Goal: Find specific page/section: Find specific page/section

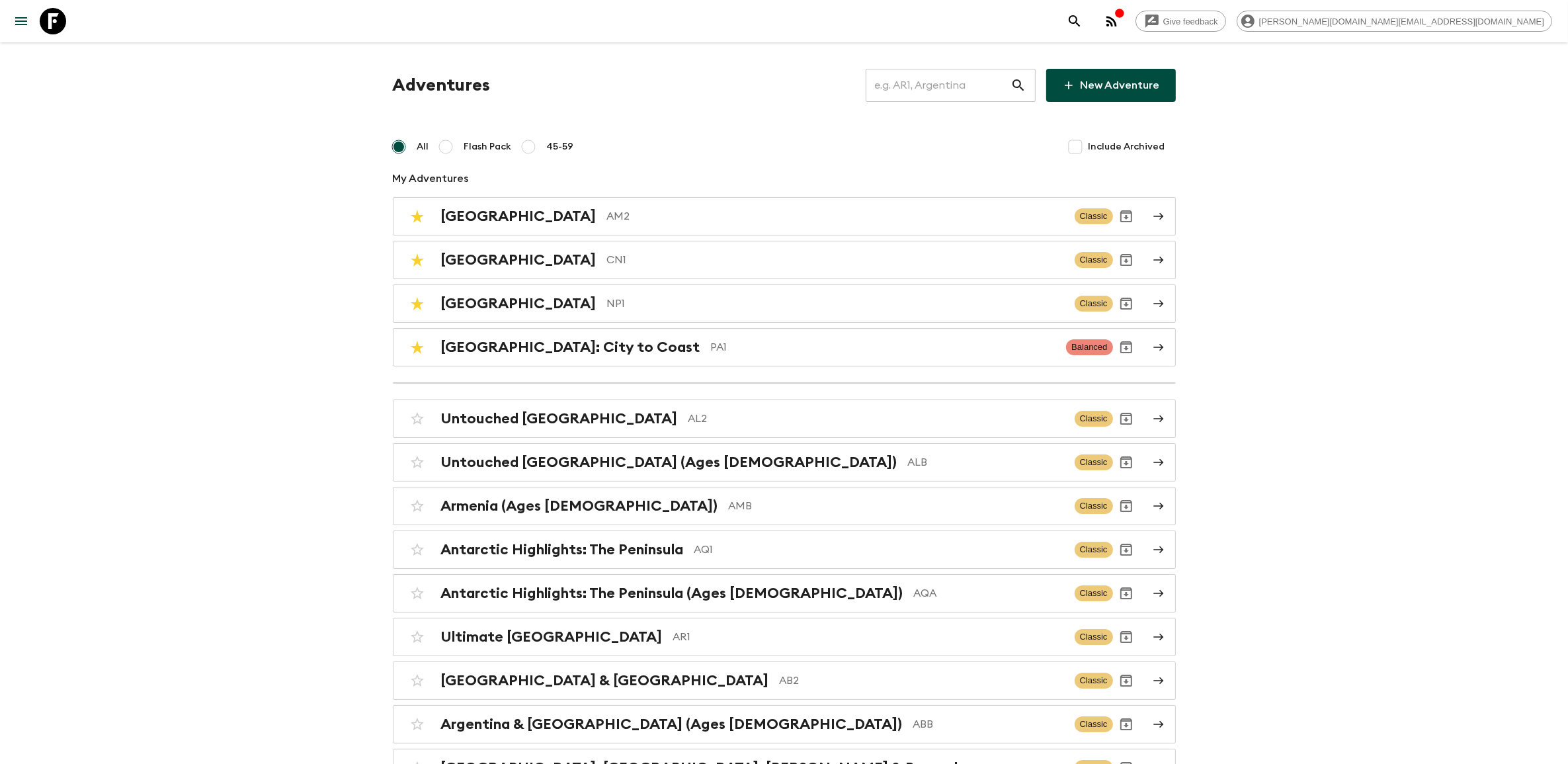
click at [934, 87] on input "text" at bounding box center [938, 86] width 145 height 37
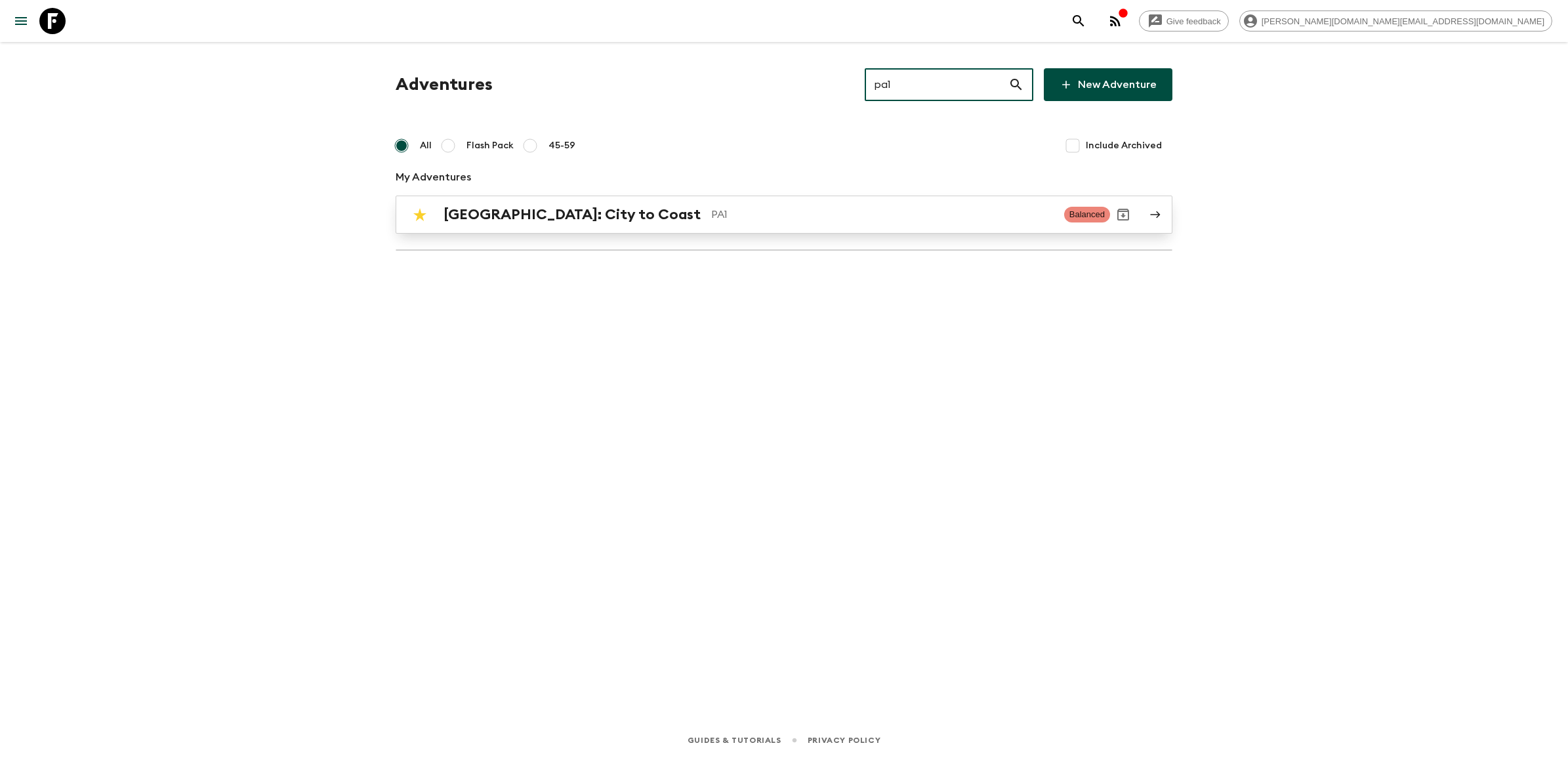
type input "pa1"
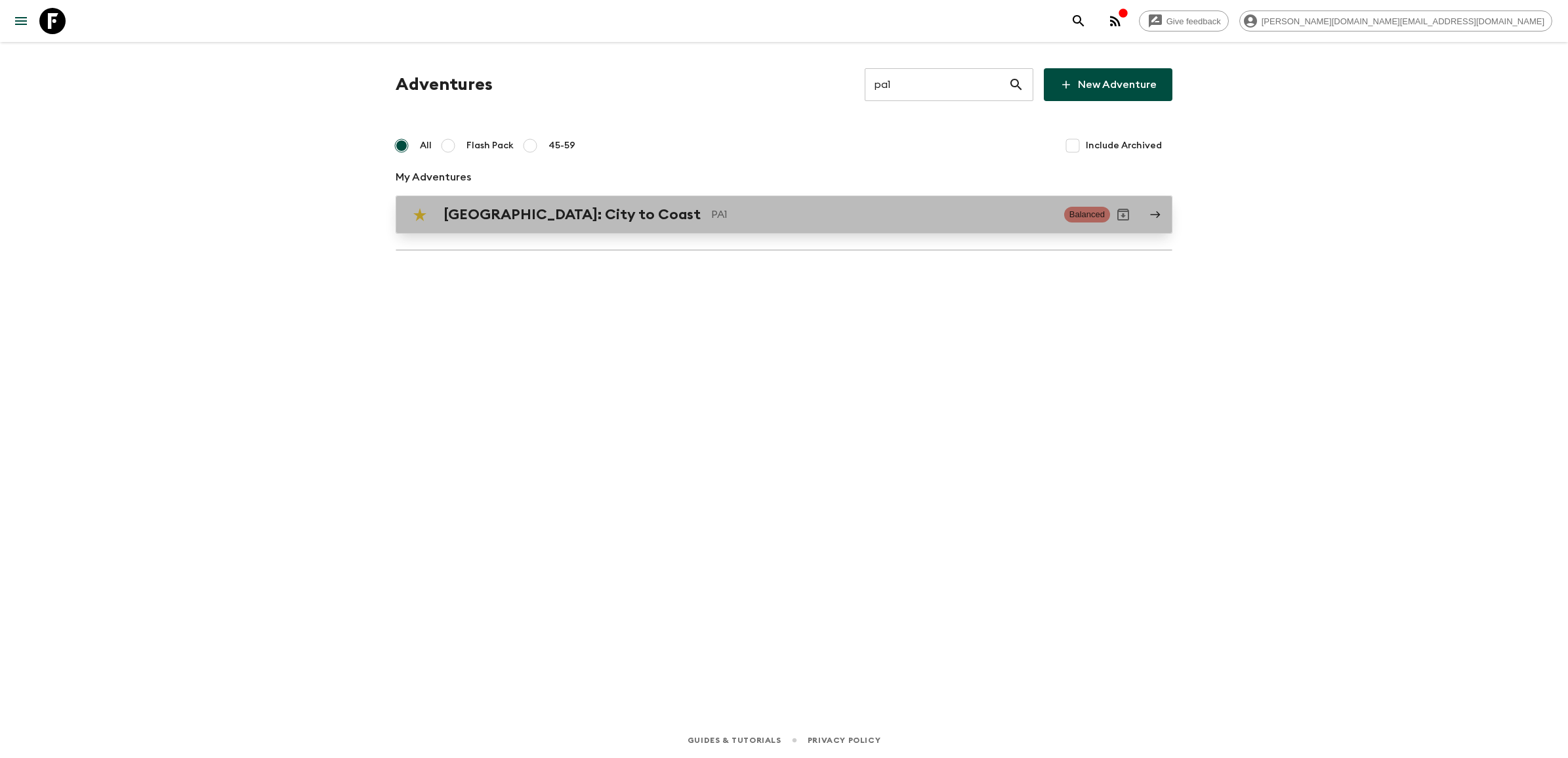
click at [711, 211] on p "PA1" at bounding box center [882, 215] width 342 height 16
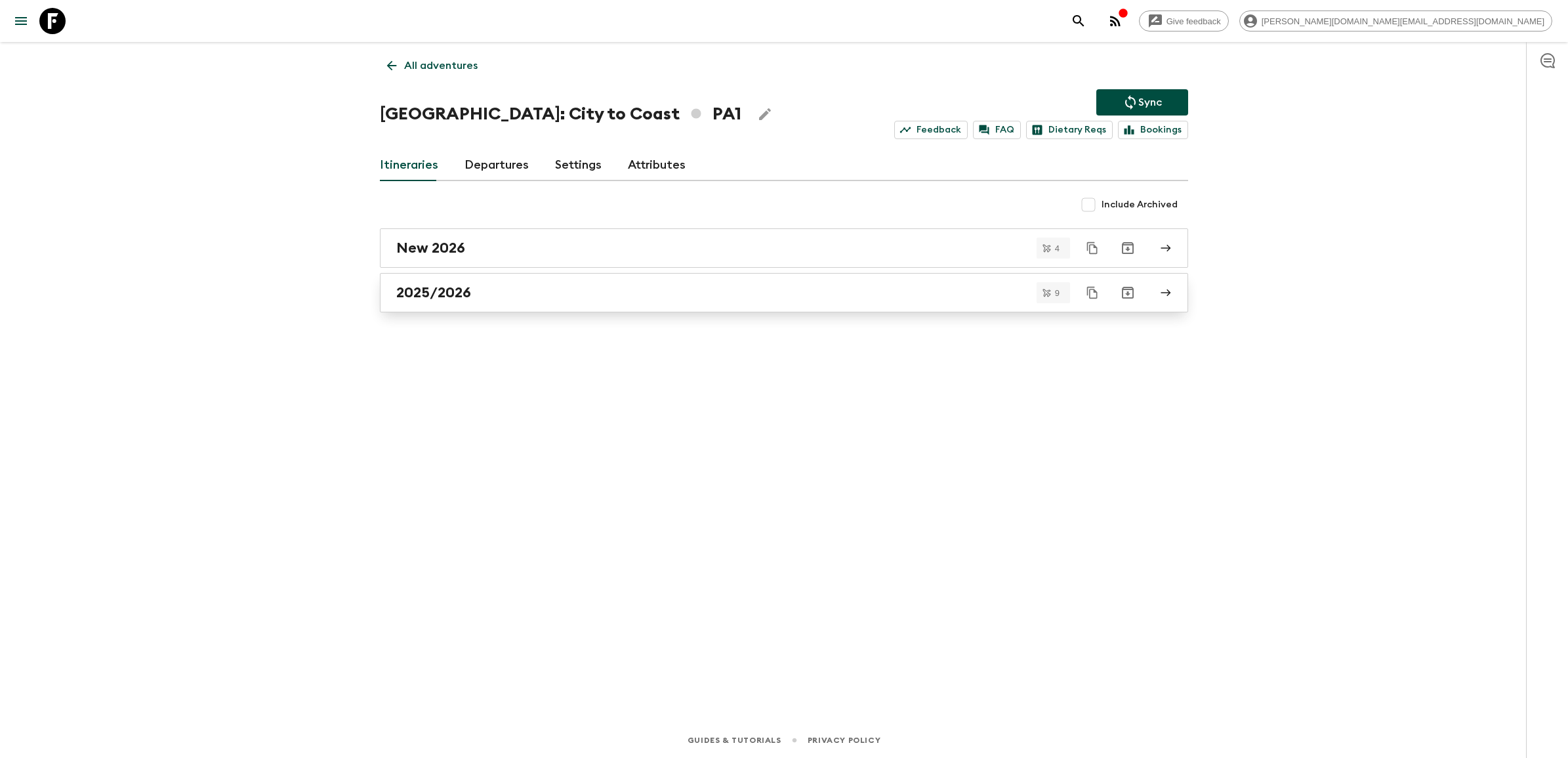
click at [484, 283] on link "2025/2026" at bounding box center [784, 292] width 808 height 39
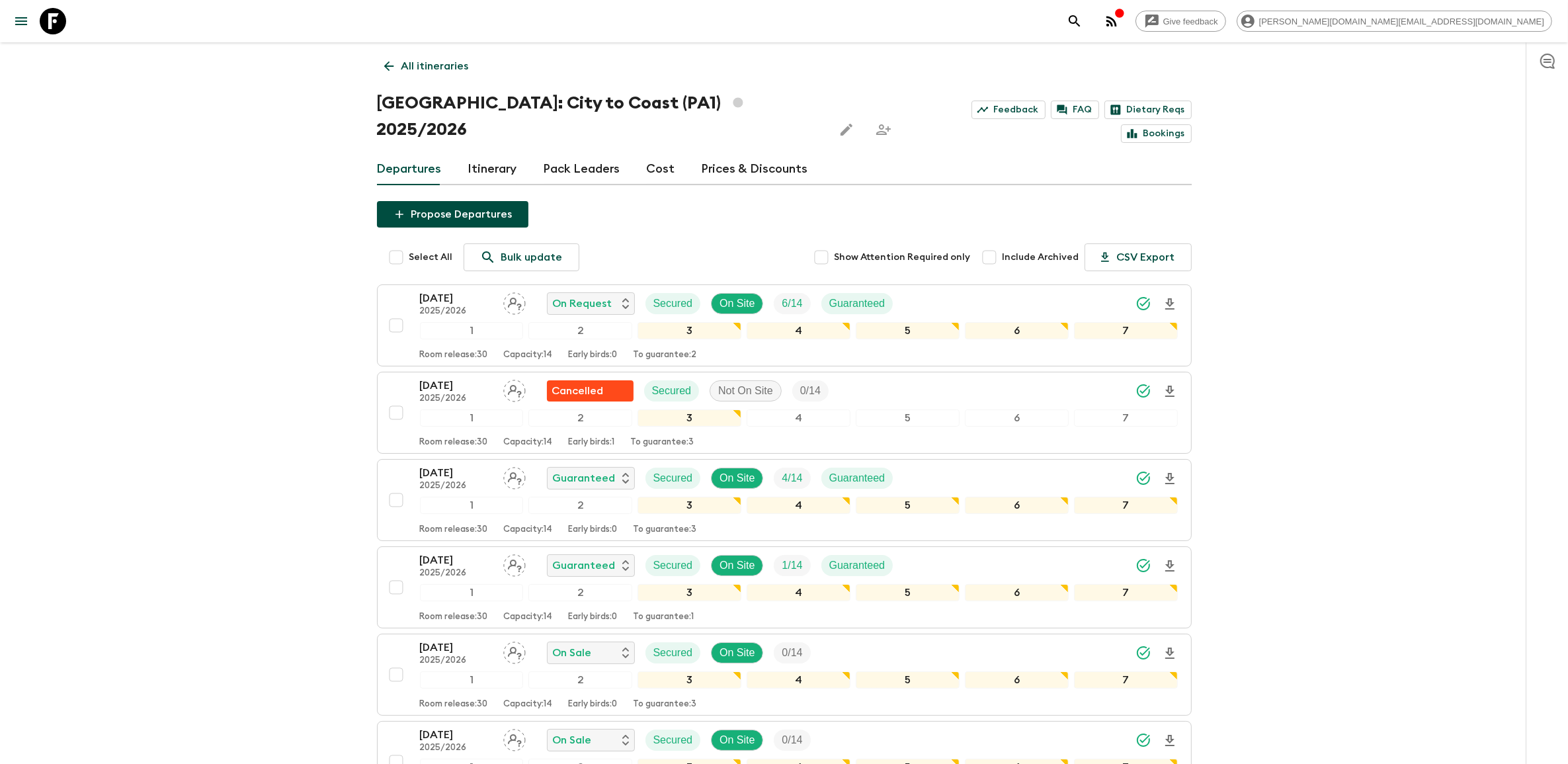
click at [63, 20] on icon at bounding box center [53, 21] width 27 height 27
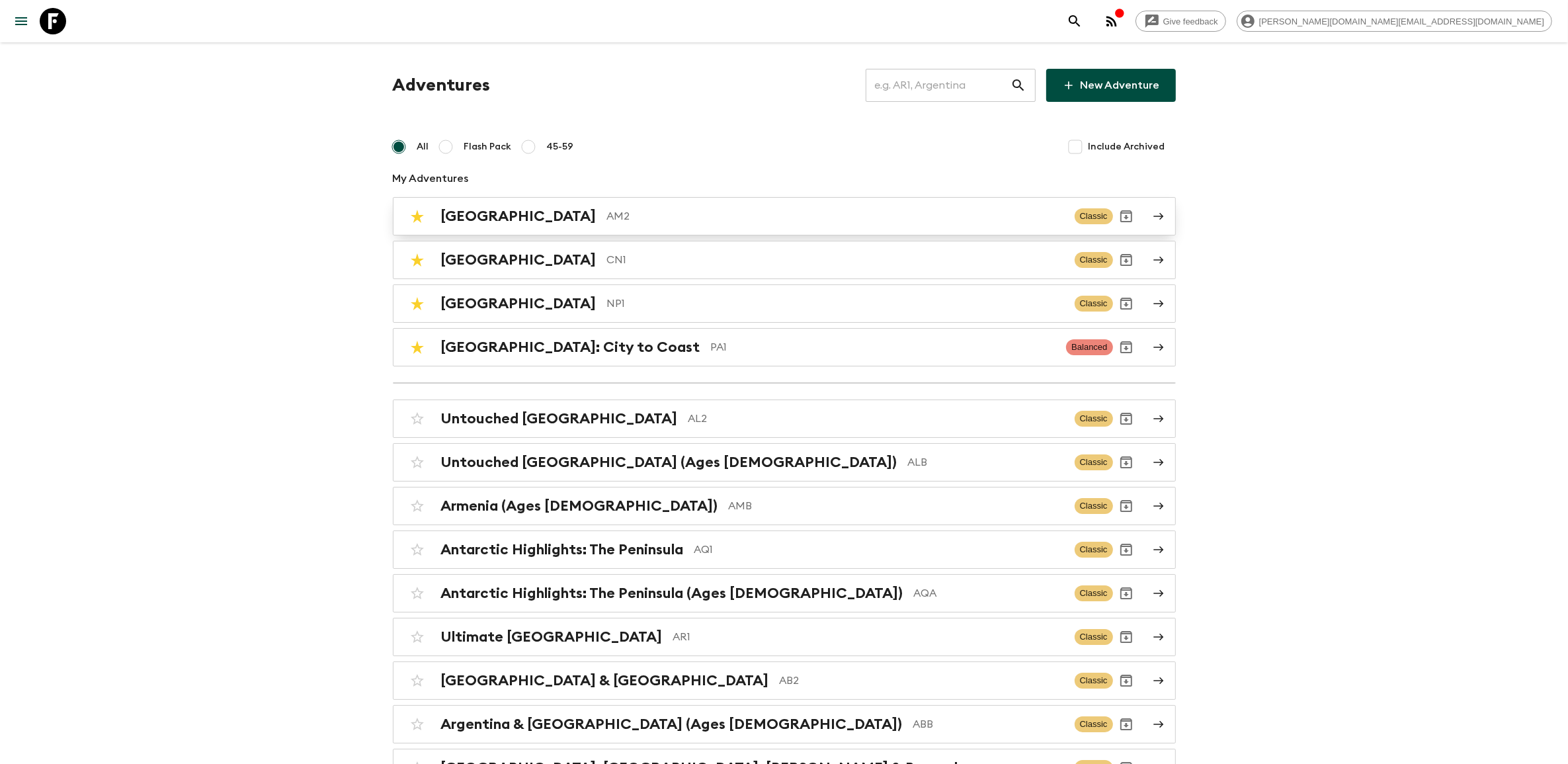
click at [607, 218] on p "AM2" at bounding box center [835, 217] width 457 height 16
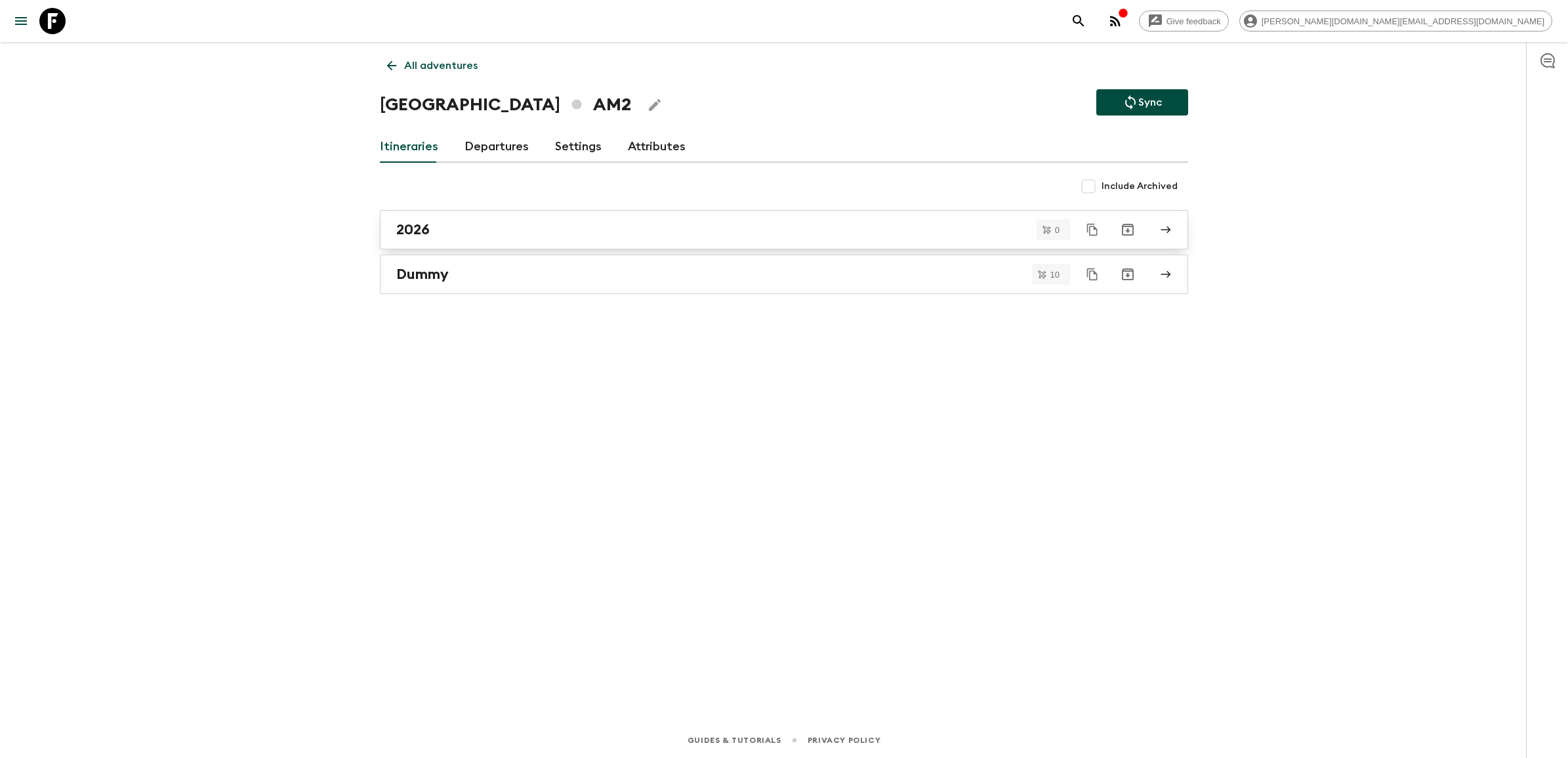
click at [466, 225] on div "2026" at bounding box center [771, 229] width 750 height 17
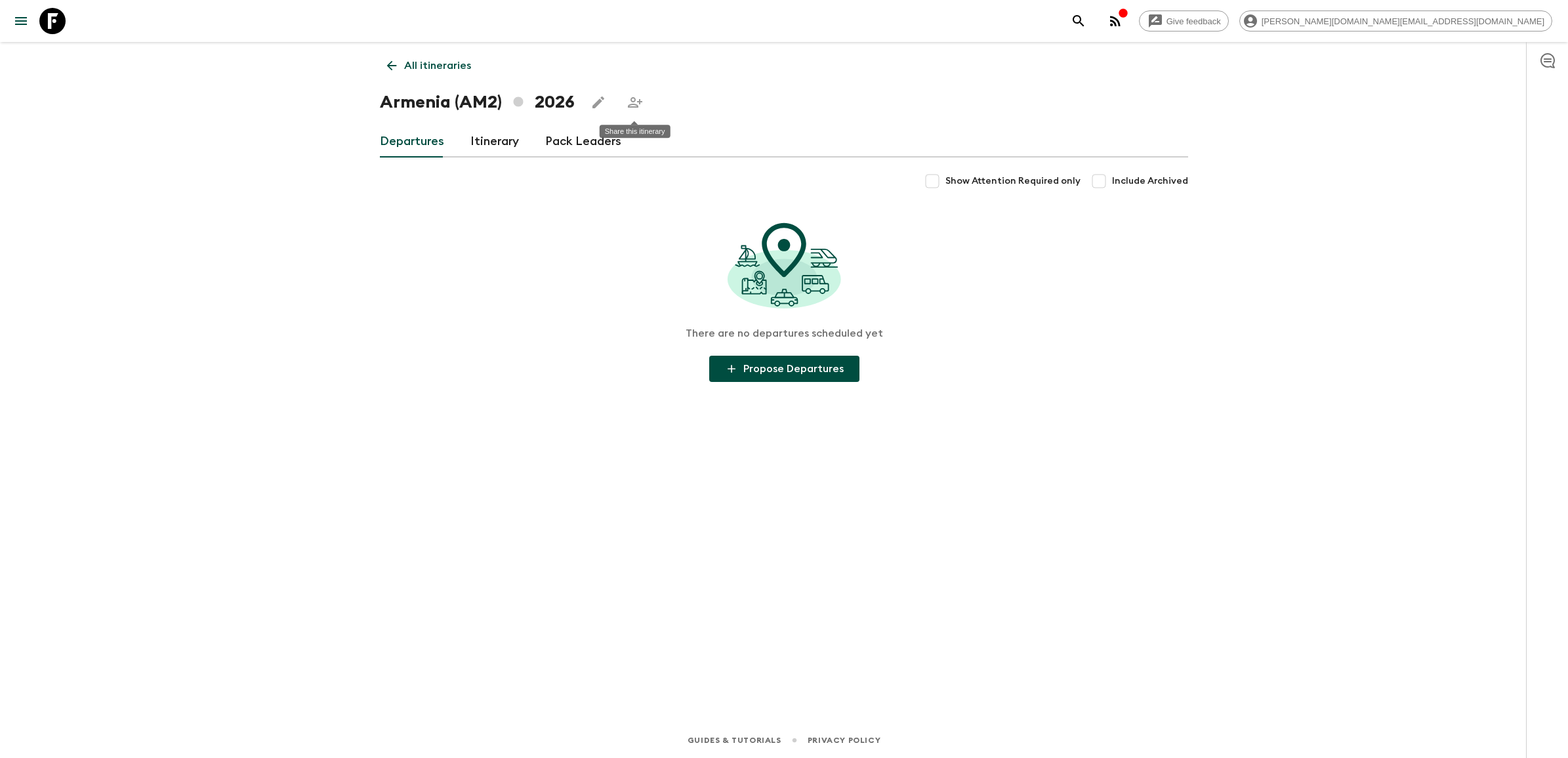
click at [631, 102] on icon "Share this itinerary" at bounding box center [635, 103] width 14 height 11
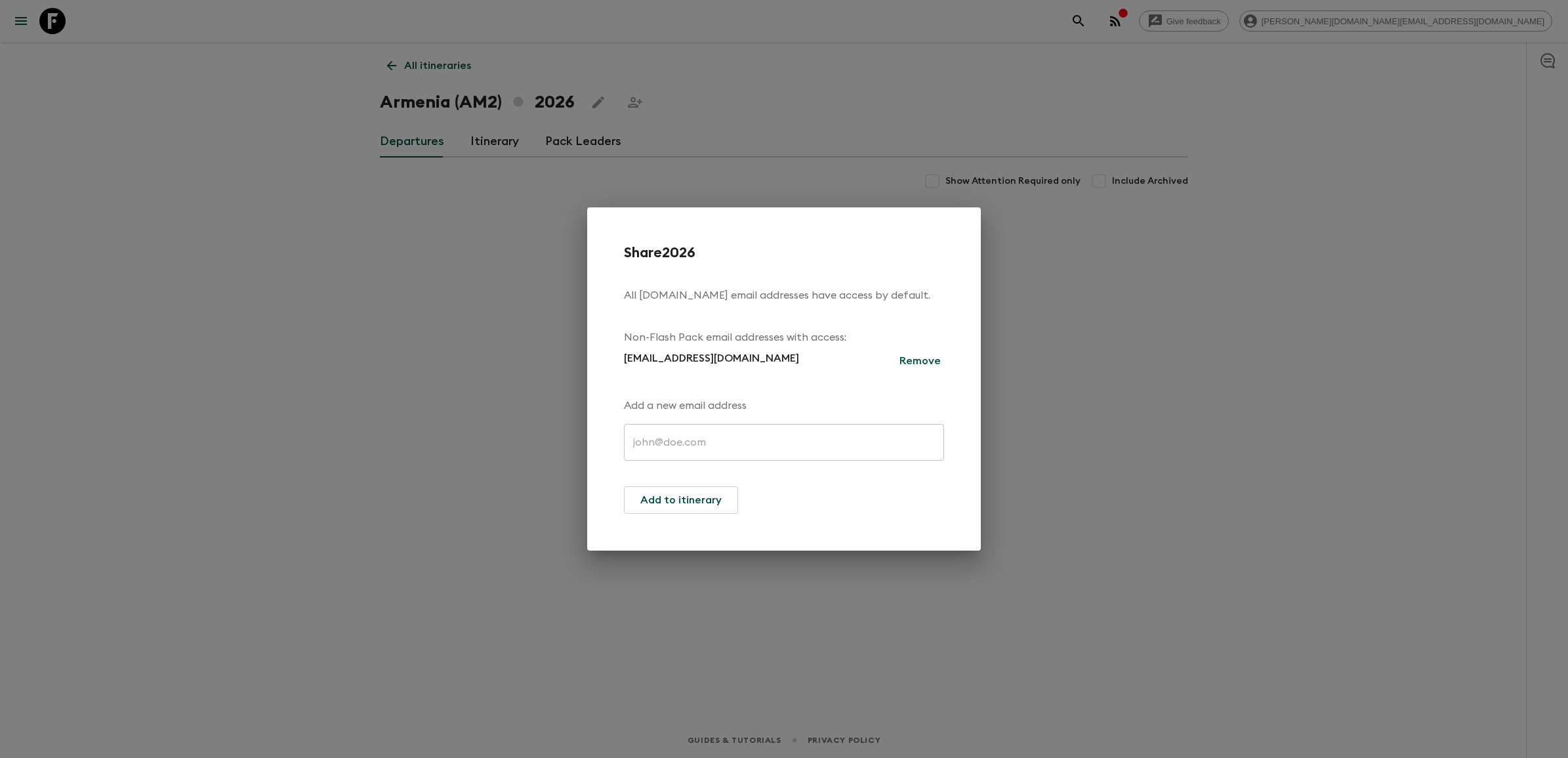
click at [484, 320] on div "Share 2026 All flashpack.com email addresses have access by default. Non-Flash …" at bounding box center [784, 379] width 1568 height 758
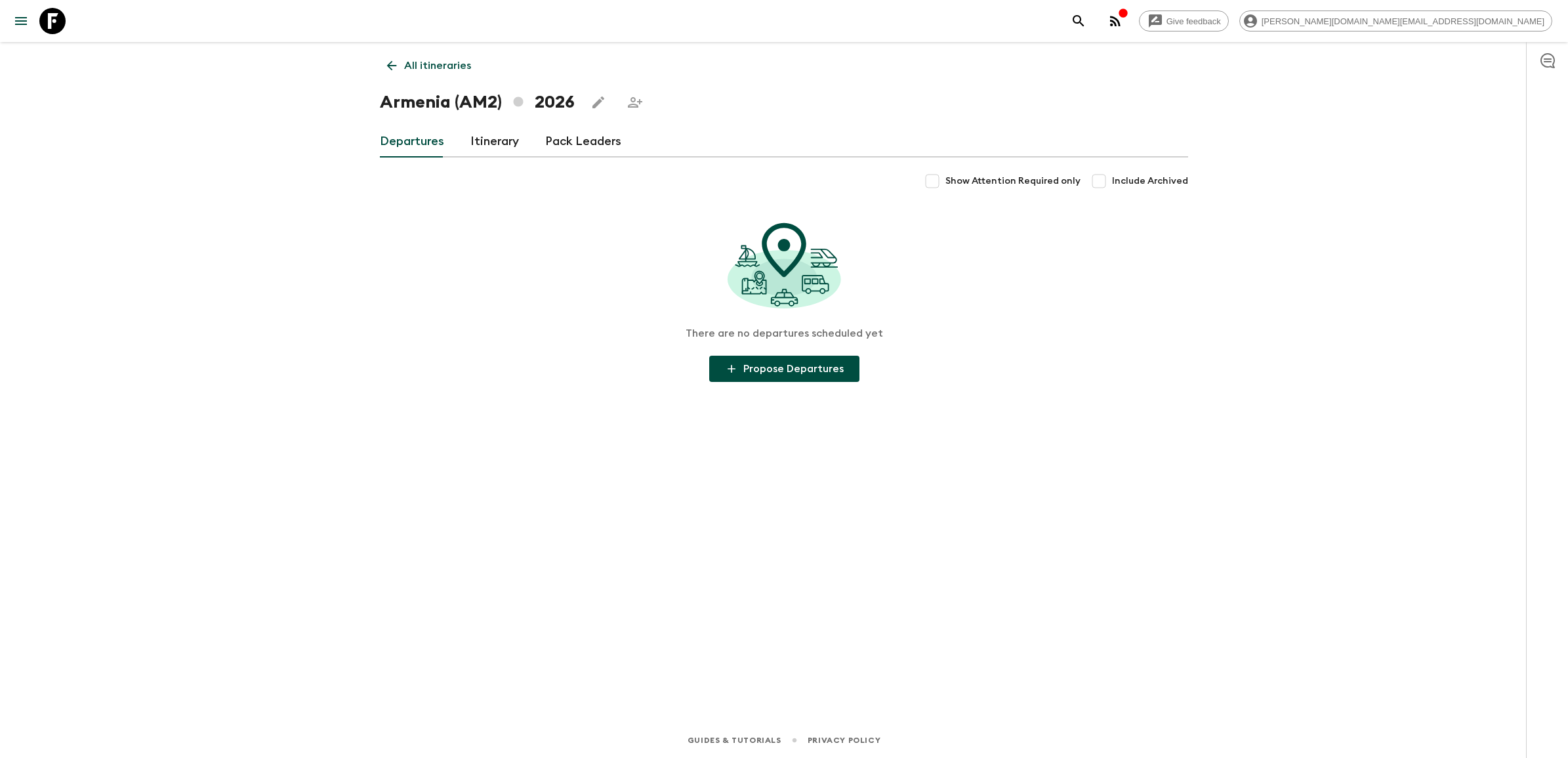
click at [492, 133] on link "Itinerary" at bounding box center [494, 142] width 48 height 32
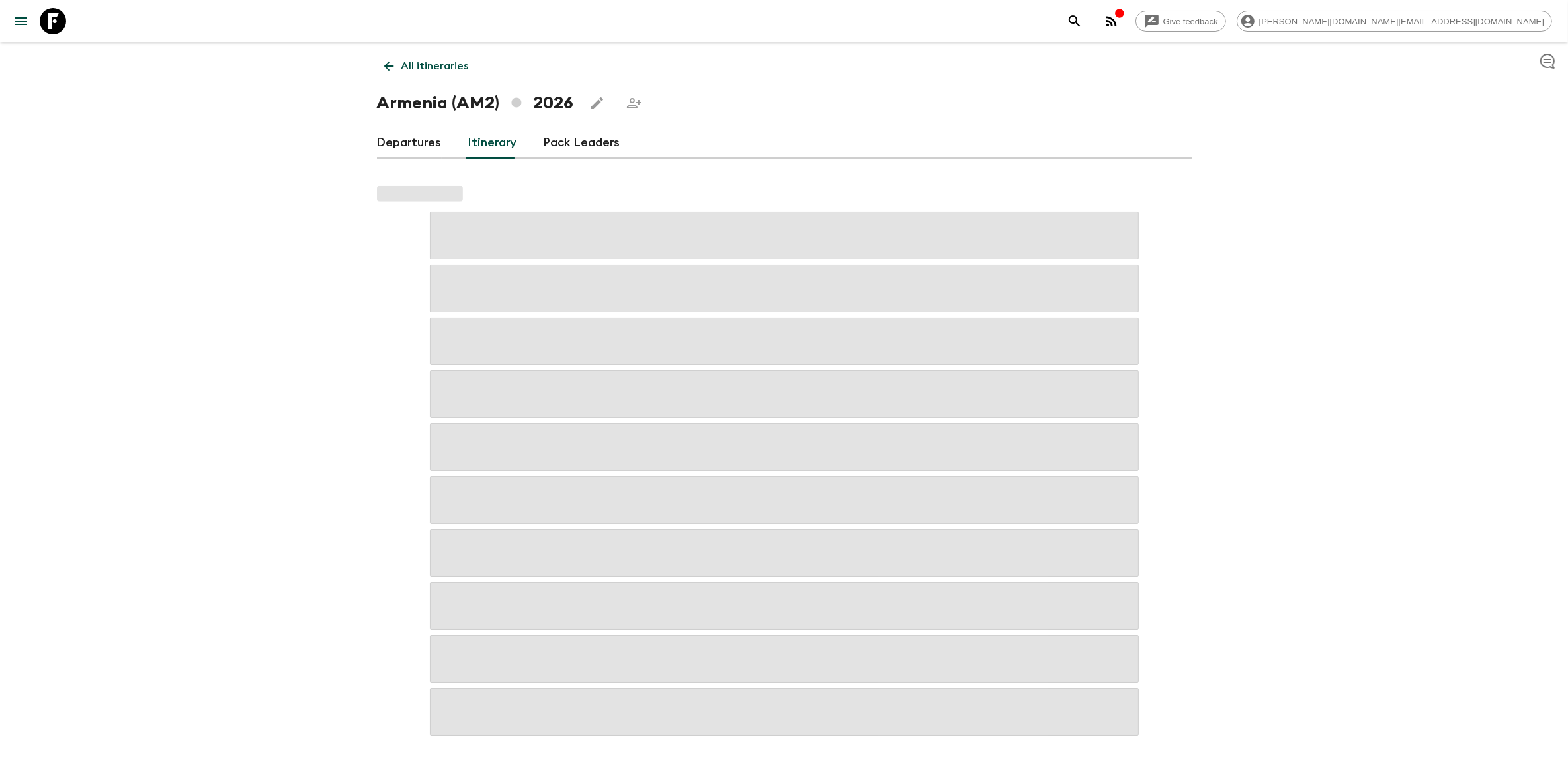
click at [287, 477] on div "Give feedback [PERSON_NAME][DOMAIN_NAME][EMAIL_ADDRESS][DOMAIN_NAME] All itiner…" at bounding box center [784, 404] width 1568 height 808
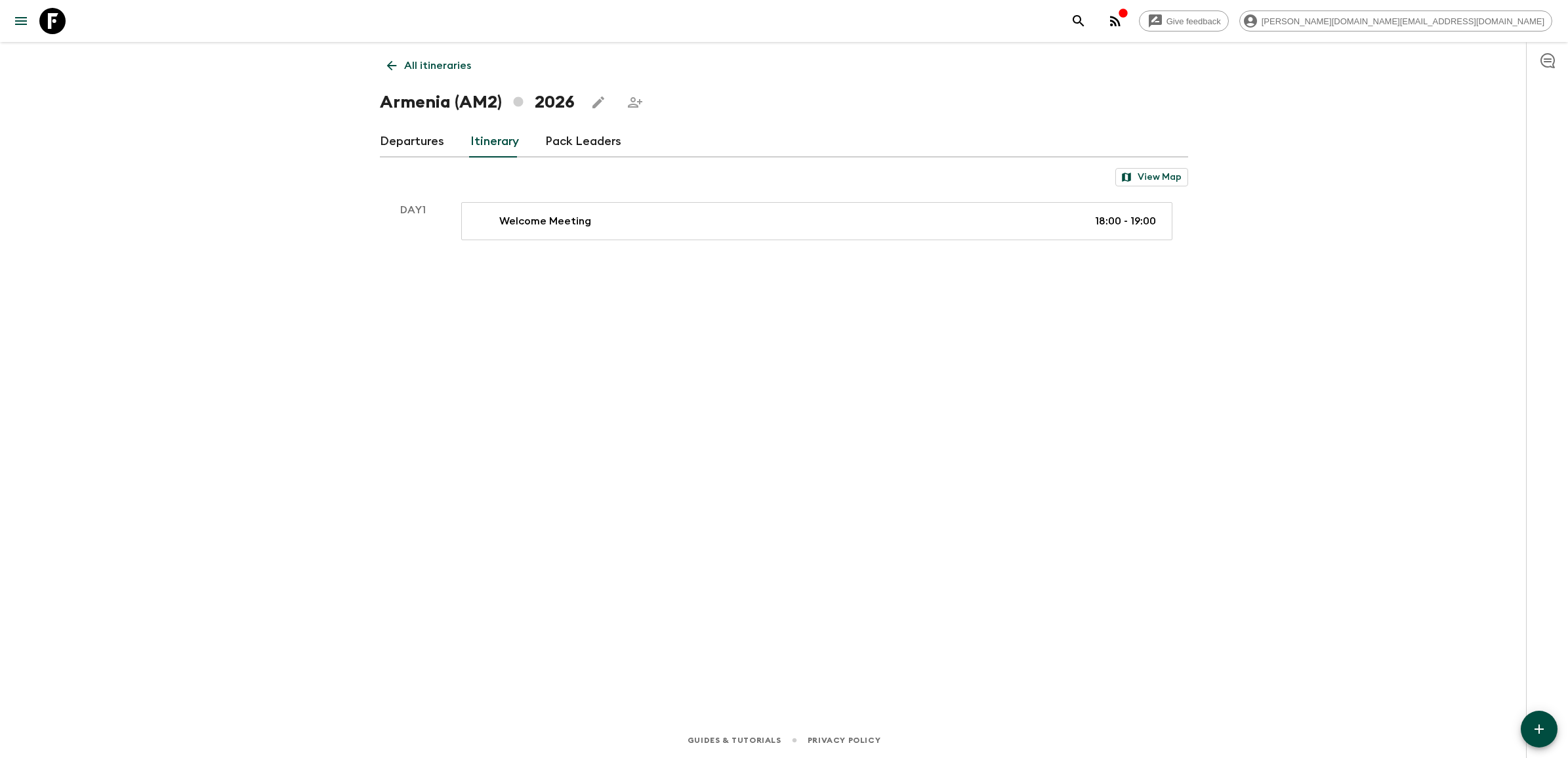
click at [669, 449] on div "All itineraries [GEOGRAPHIC_DATA] (AM2) 2026 Departures Itinerary Pack Leaders …" at bounding box center [784, 363] width 840 height 643
